Goal: Book appointment/travel/reservation

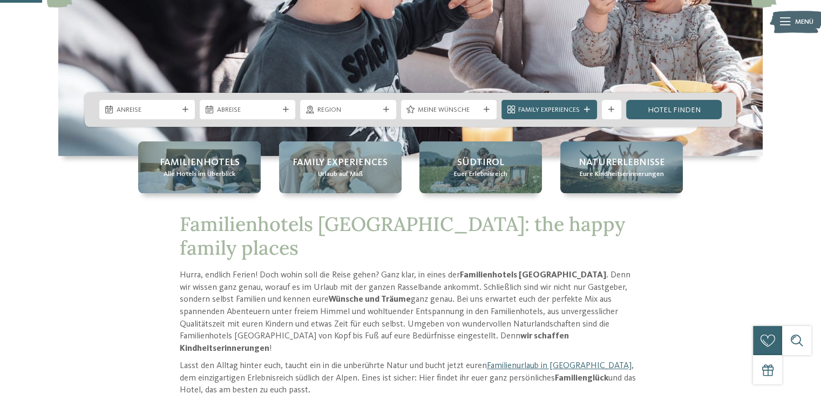
click at [132, 115] on div "Anreise" at bounding box center [147, 109] width 96 height 19
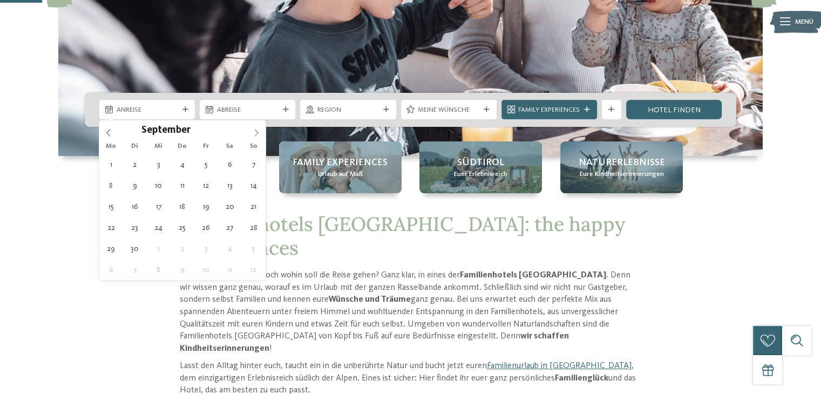
click at [254, 131] on icon at bounding box center [257, 133] width 8 height 8
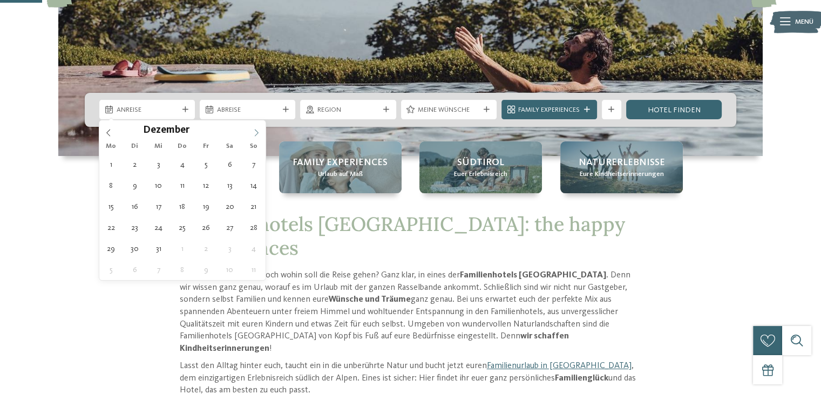
click at [254, 131] on icon at bounding box center [257, 133] width 8 height 8
type input "****"
click at [254, 131] on icon at bounding box center [257, 133] width 8 height 8
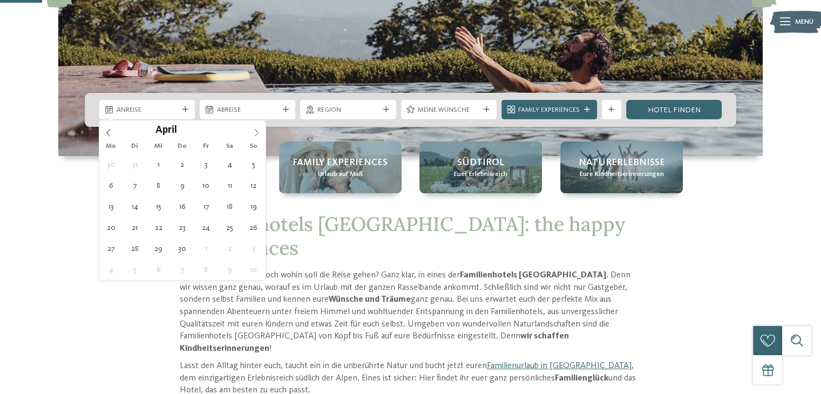
click at [254, 131] on icon at bounding box center [257, 133] width 8 height 8
type div "31.07.2026"
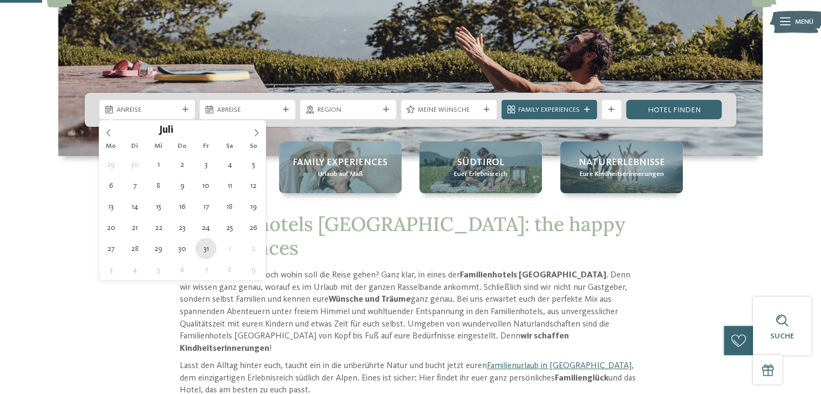
type input "****"
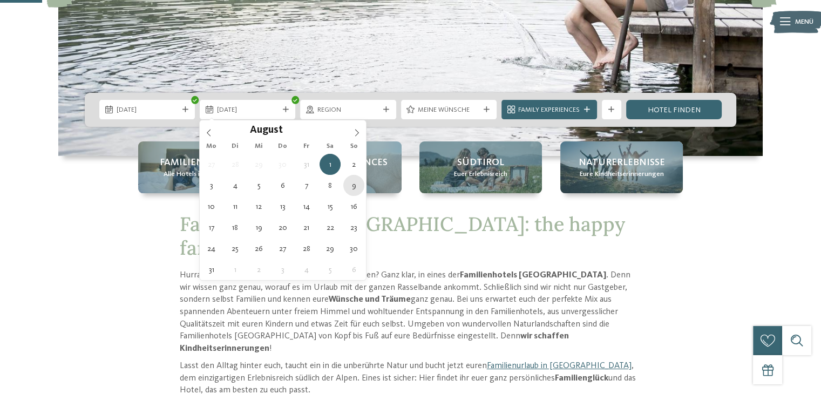
type div "09.08.2026"
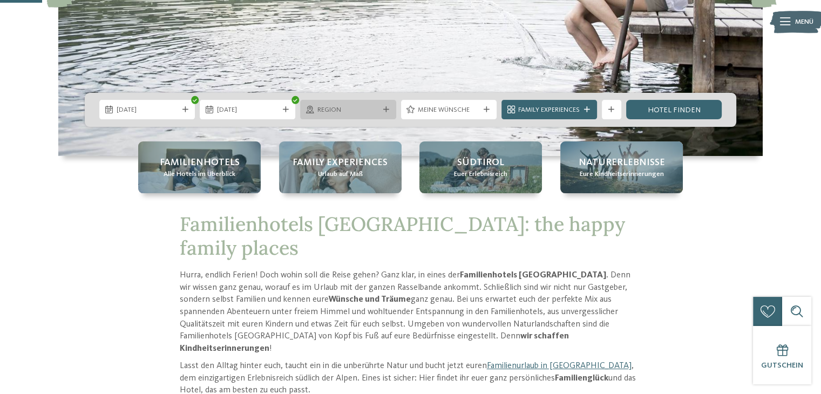
click at [368, 117] on div "Region" at bounding box center [348, 109] width 96 height 19
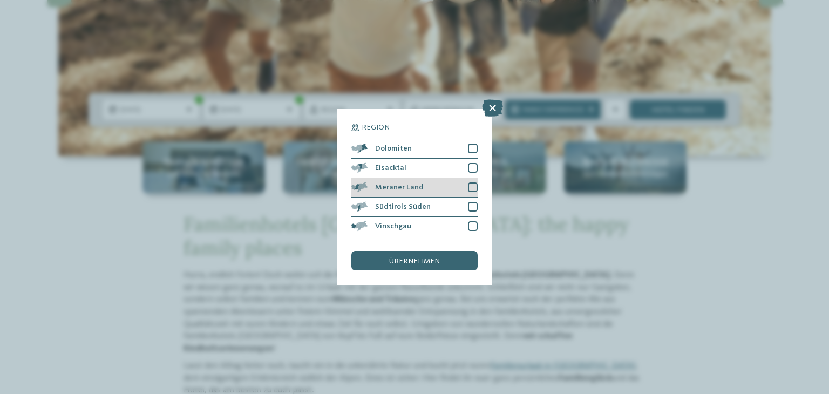
click at [393, 188] on span "Meraner Land" at bounding box center [399, 187] width 49 height 8
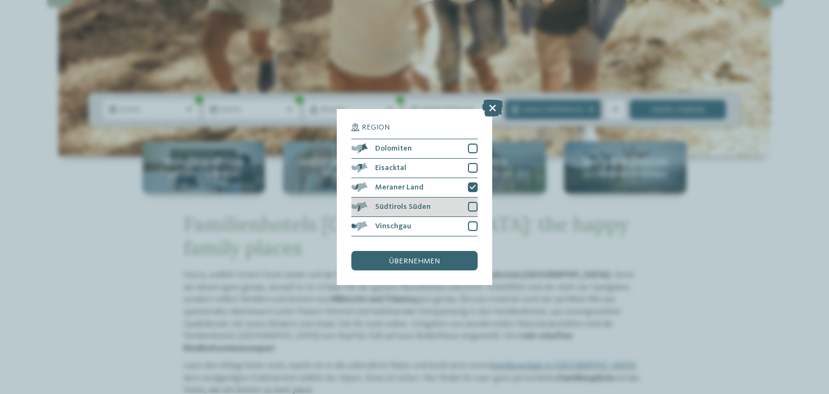
click at [400, 206] on span "Südtirols Süden" at bounding box center [403, 207] width 56 height 8
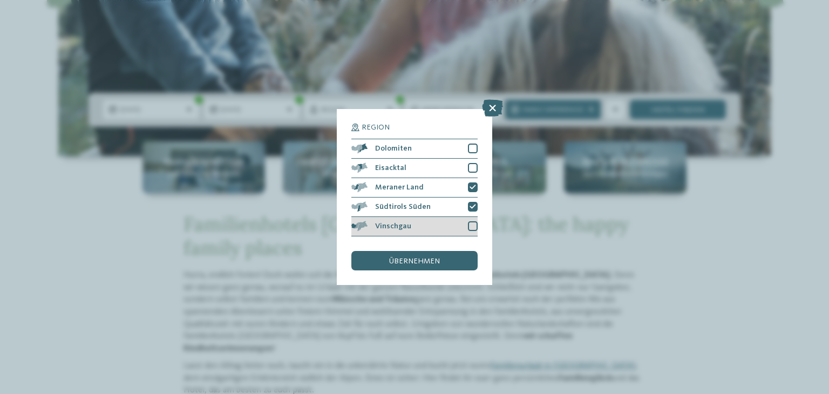
click at [399, 230] on div "Vinschgau" at bounding box center [414, 226] width 126 height 19
click at [408, 264] on span "übernehmen" at bounding box center [414, 261] width 51 height 8
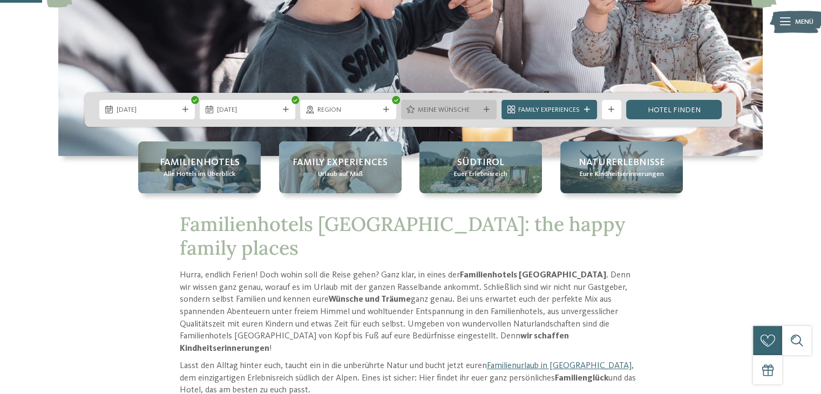
click at [442, 106] on span "Meine Wünsche" at bounding box center [449, 110] width 62 height 10
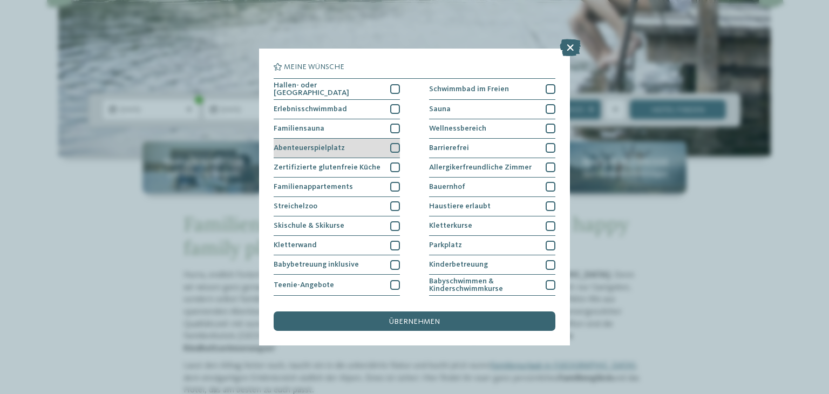
click at [393, 146] on div at bounding box center [395, 148] width 10 height 10
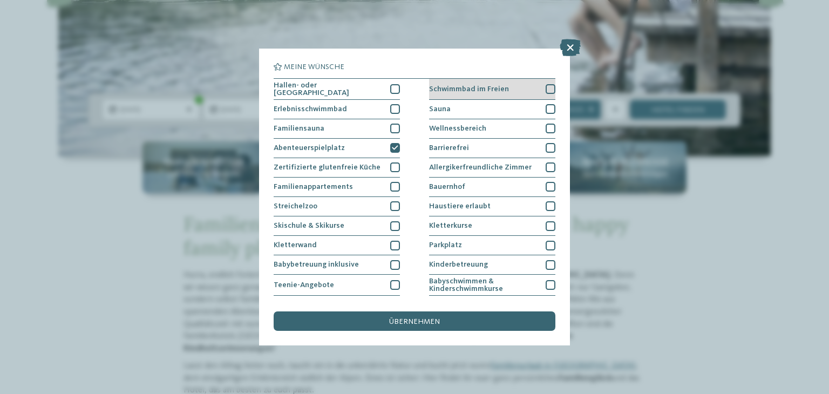
click at [546, 85] on div at bounding box center [551, 89] width 10 height 10
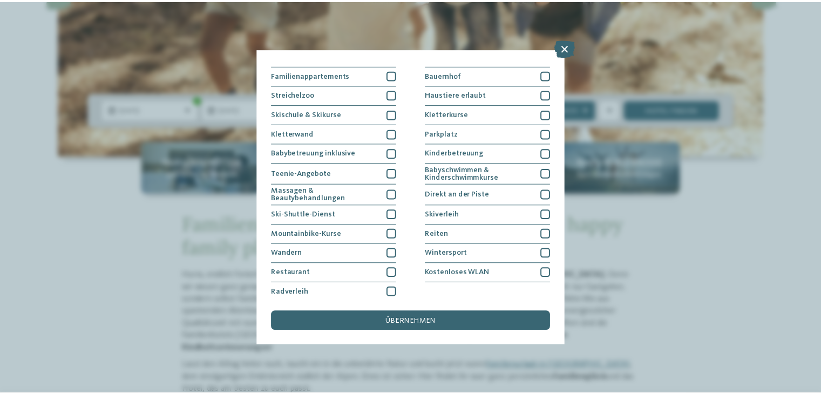
scroll to position [115, 0]
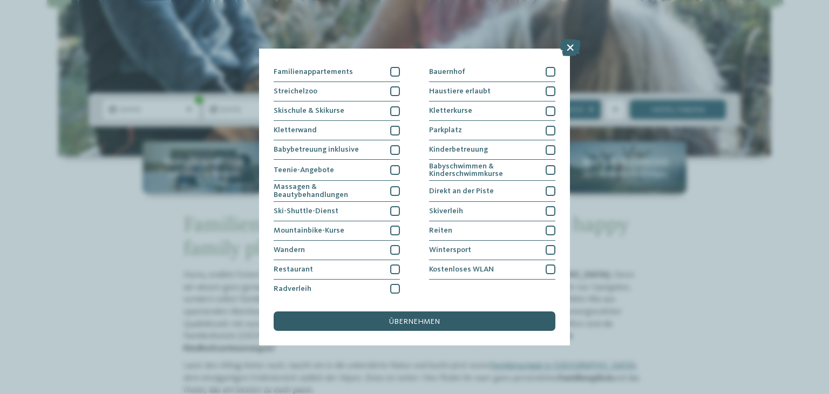
click at [419, 318] on span "übernehmen" at bounding box center [414, 322] width 51 height 8
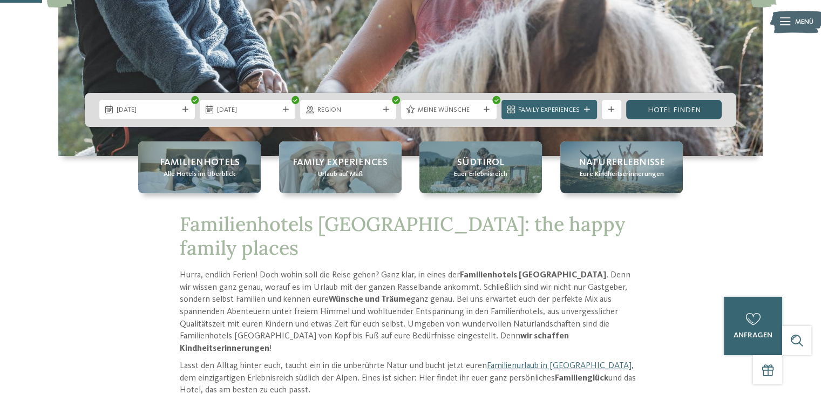
click at [651, 111] on link "Hotel finden" at bounding box center [674, 109] width 96 height 19
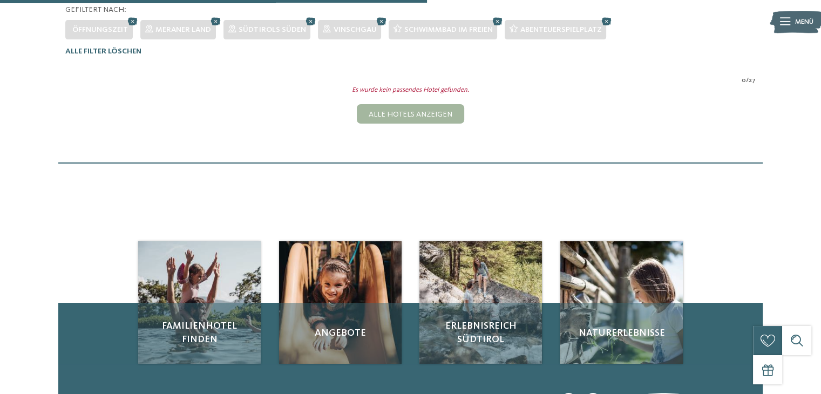
scroll to position [312, 0]
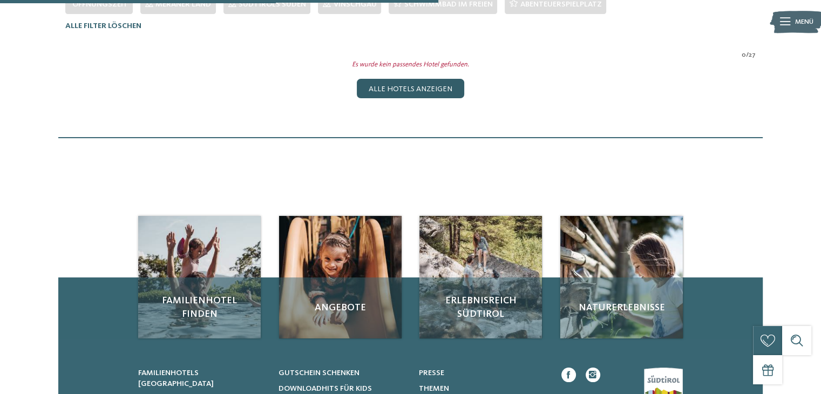
click at [413, 87] on div "Alle Hotels anzeigen" at bounding box center [410, 88] width 107 height 19
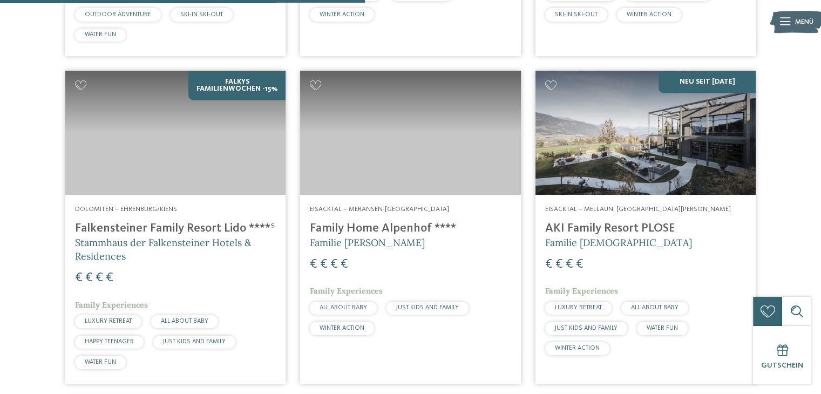
scroll to position [1482, 0]
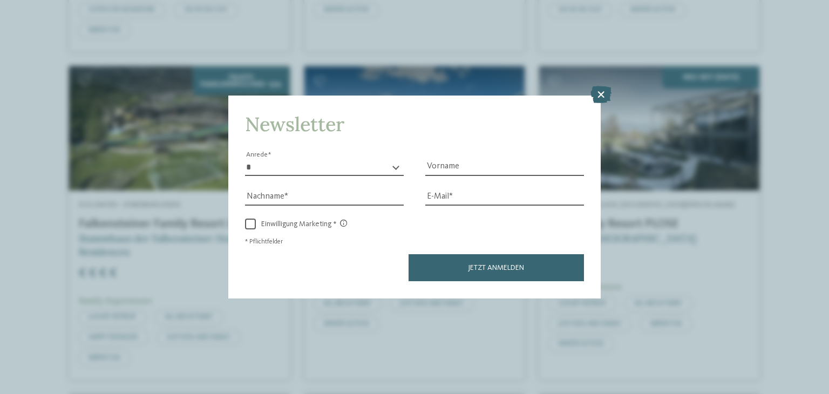
click at [820, 194] on html "Kleinen Moment noch – die Webseite wird geladen … DE IT ." at bounding box center [414, 388] width 829 height 3741
click at [605, 97] on icon at bounding box center [600, 94] width 21 height 17
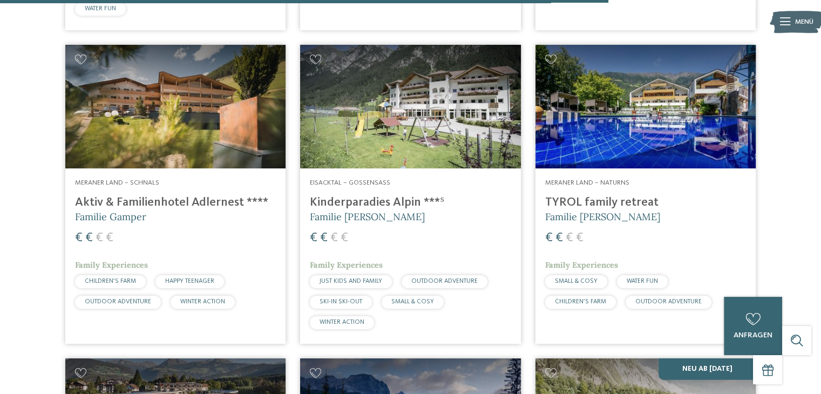
scroll to position [2481, 0]
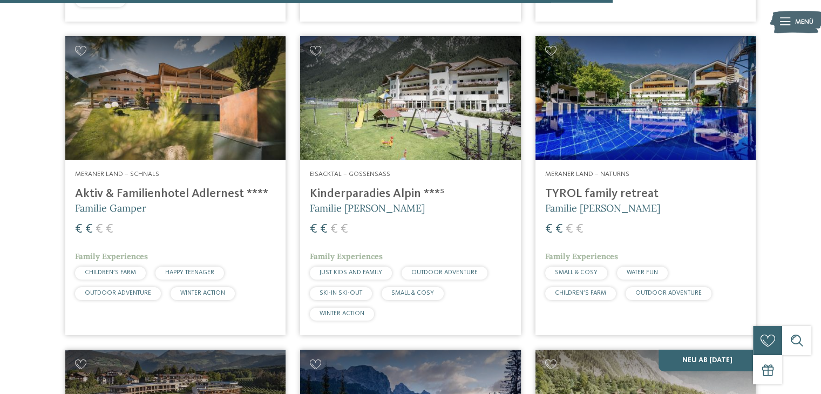
click at [217, 94] on img at bounding box center [175, 98] width 220 height 124
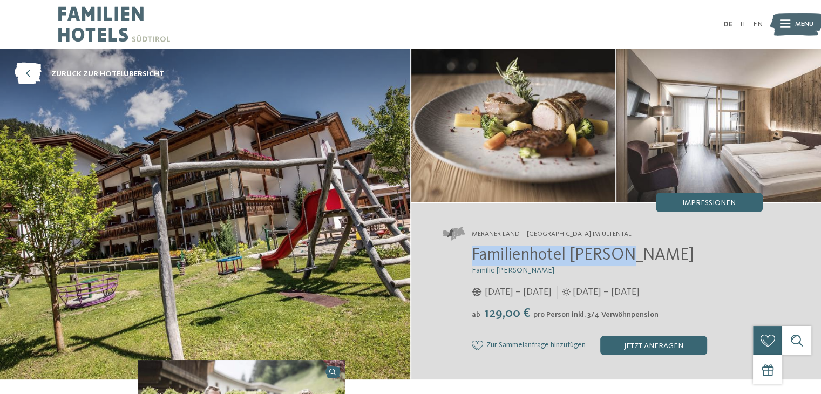
drag, startPoint x: 622, startPoint y: 248, endPoint x: 468, endPoint y: 254, distance: 153.9
click at [468, 254] on div "Familienhotel Viktoria Familie Paris Staffler 20.12.2025 – 06.04.2026 ab" at bounding box center [603, 301] width 320 height 110
copy span "Familienhotel Viktori"
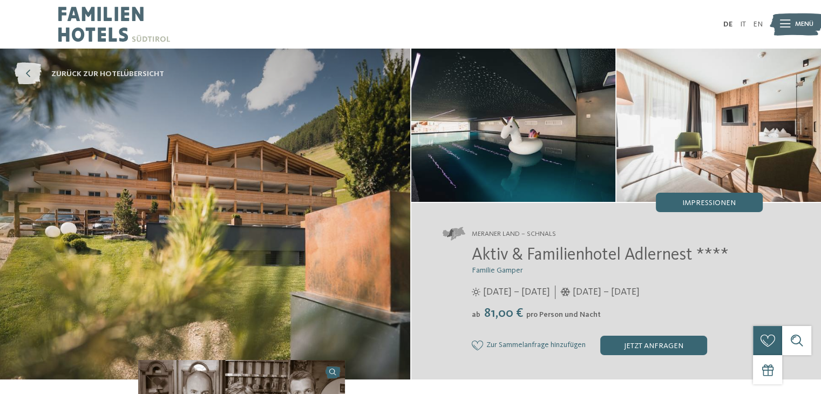
click at [35, 71] on icon at bounding box center [28, 74] width 27 height 22
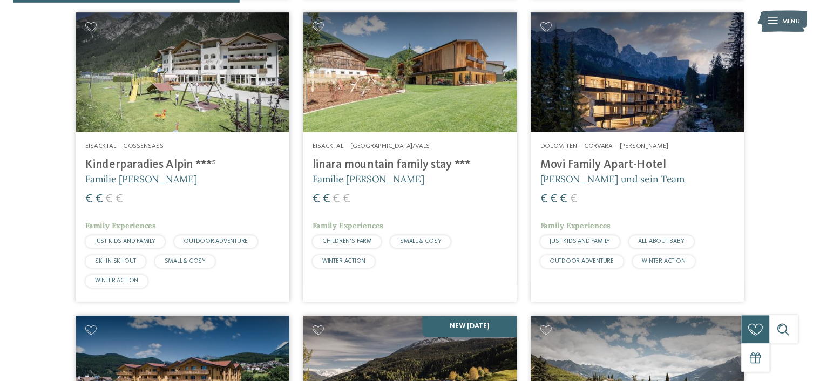
scroll to position [941, 0]
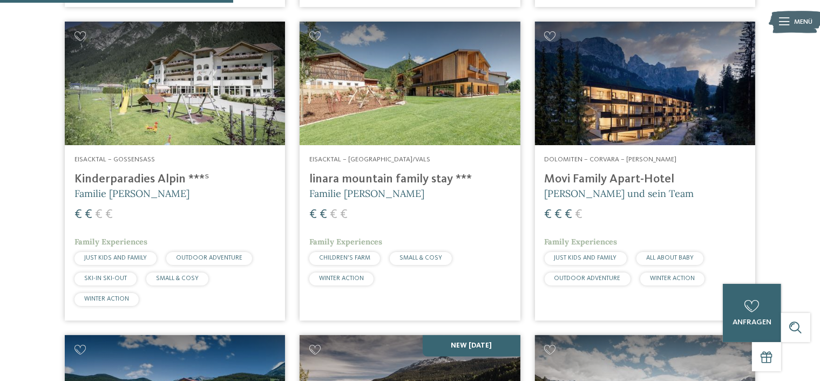
click at [179, 179] on h4 "Kinderparadies Alpin ***ˢ" at bounding box center [174, 179] width 201 height 15
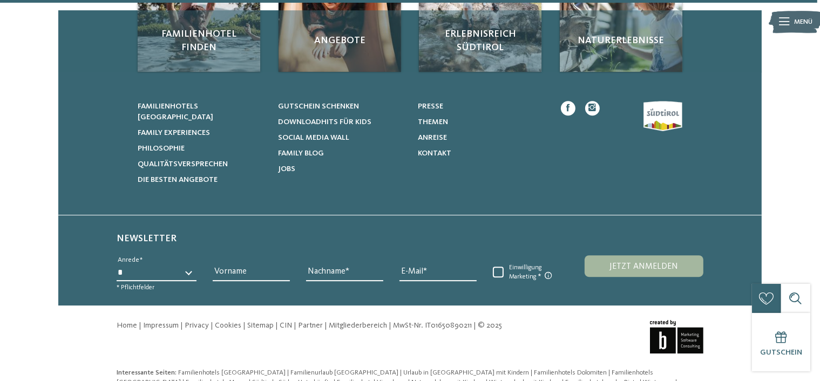
scroll to position [3310, 0]
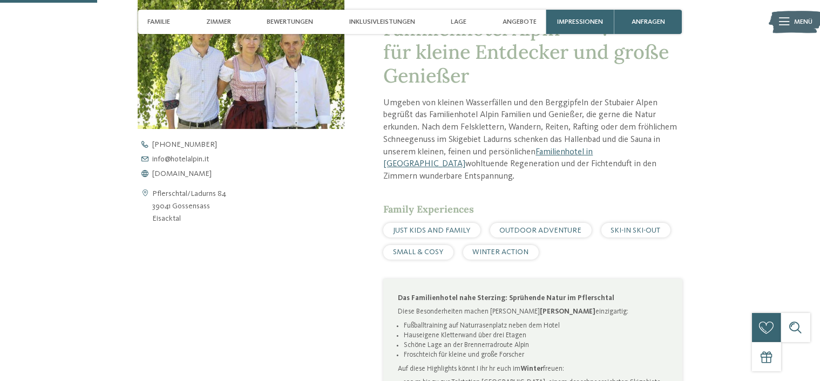
scroll to position [391, 0]
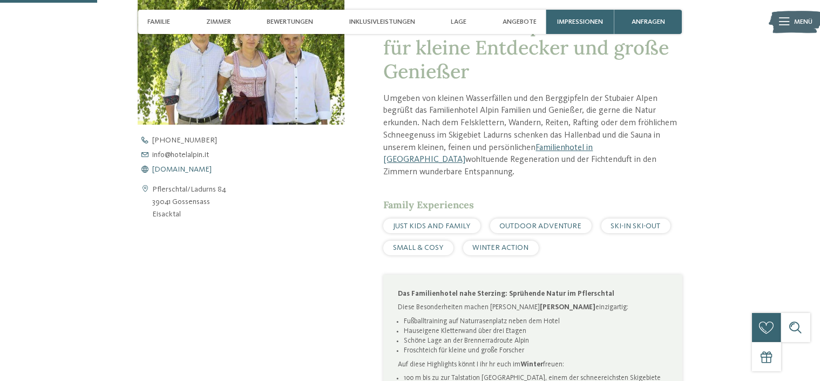
click at [192, 169] on span "[DOMAIN_NAME]" at bounding box center [181, 170] width 59 height 8
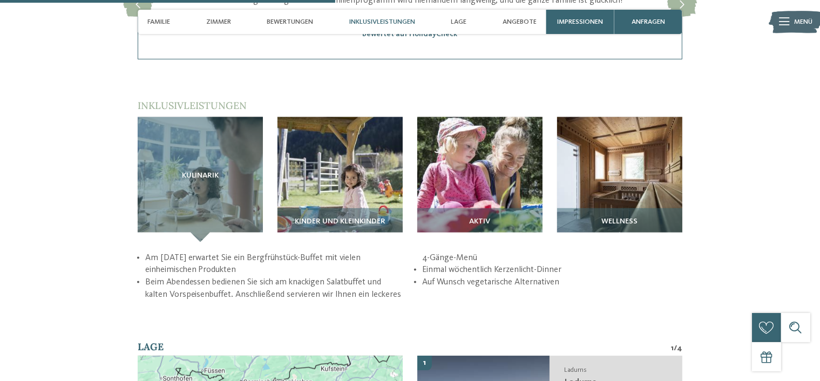
scroll to position [0, 0]
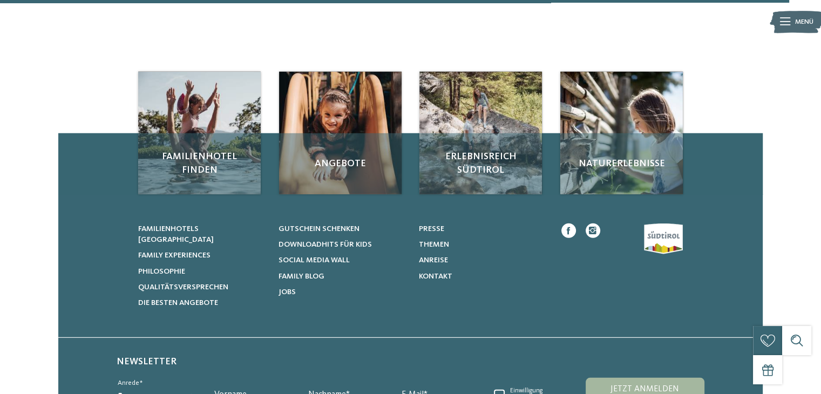
scroll to position [3097, 0]
